Goal: Task Accomplishment & Management: Manage account settings

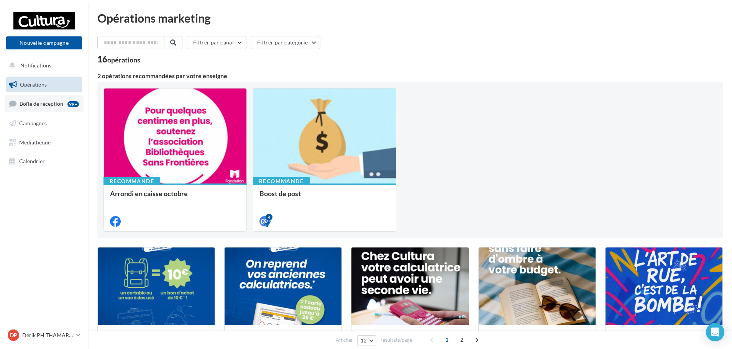
click at [31, 101] on span "Boîte de réception" at bounding box center [42, 103] width 44 height 7
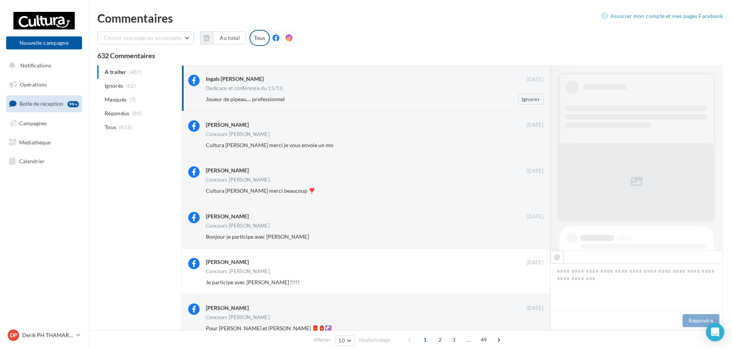
click at [374, 95] on div "Joueur de pipeau.... professionnel Ignorer" at bounding box center [378, 99] width 344 height 11
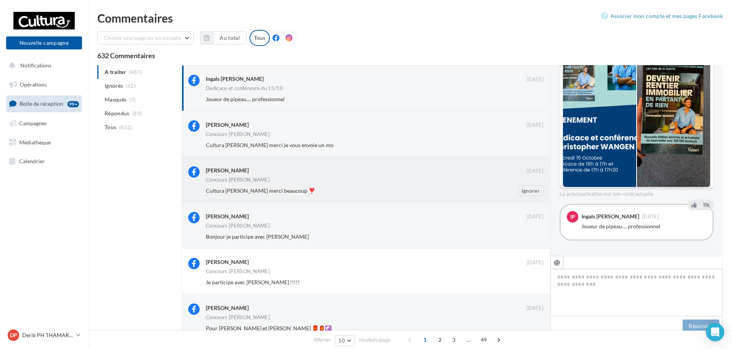
scroll to position [195, 0]
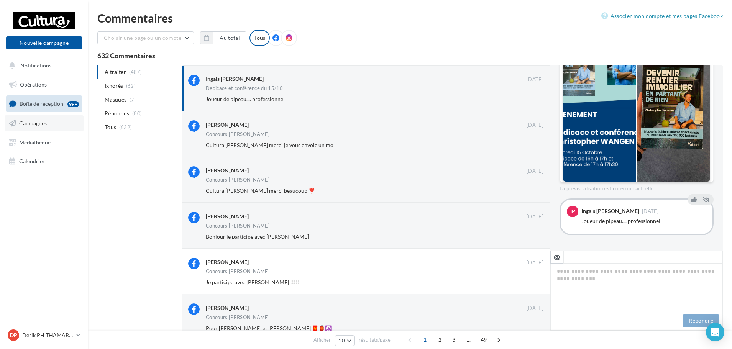
click at [41, 121] on span "Campagnes" at bounding box center [33, 123] width 28 height 7
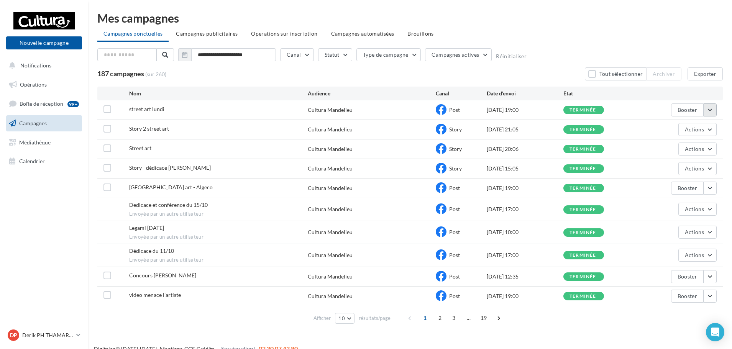
click at [713, 109] on button "button" at bounding box center [709, 109] width 13 height 13
click at [673, 132] on button "Voir les résultats" at bounding box center [678, 128] width 77 height 20
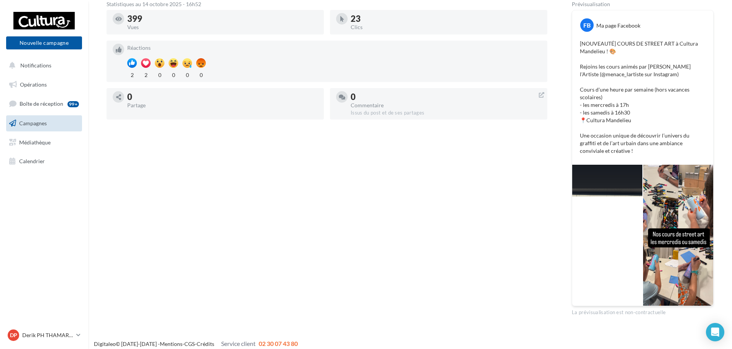
scroll to position [149, 0]
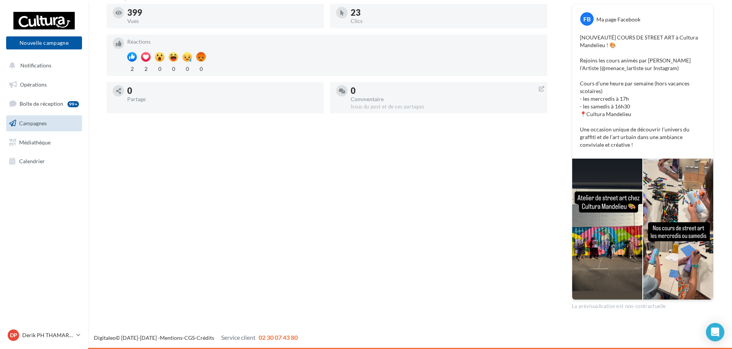
click at [54, 121] on link "Campagnes" at bounding box center [44, 123] width 79 height 16
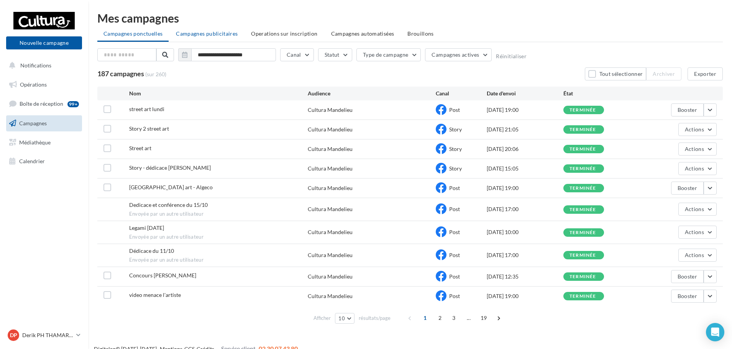
click at [196, 32] on span "Campagnes publicitaires" at bounding box center [207, 33] width 62 height 7
